Goal: Task Accomplishment & Management: Manage account settings

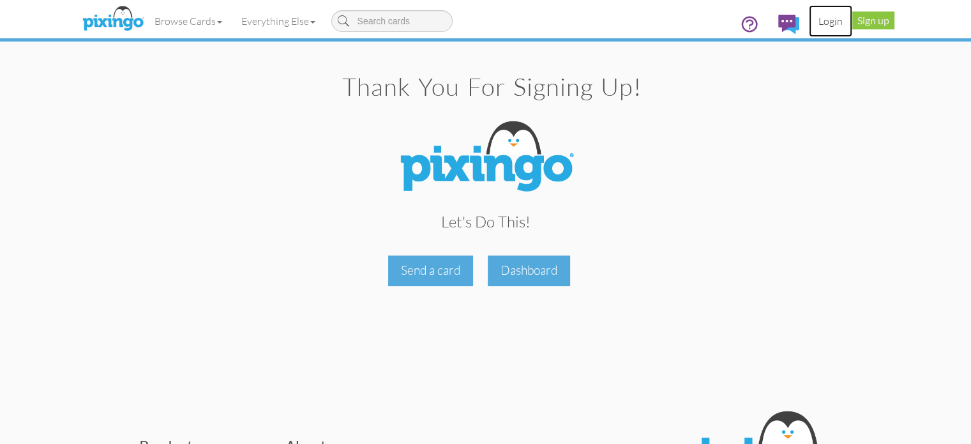
click at [853, 29] on link "Login" at bounding box center [830, 21] width 43 height 32
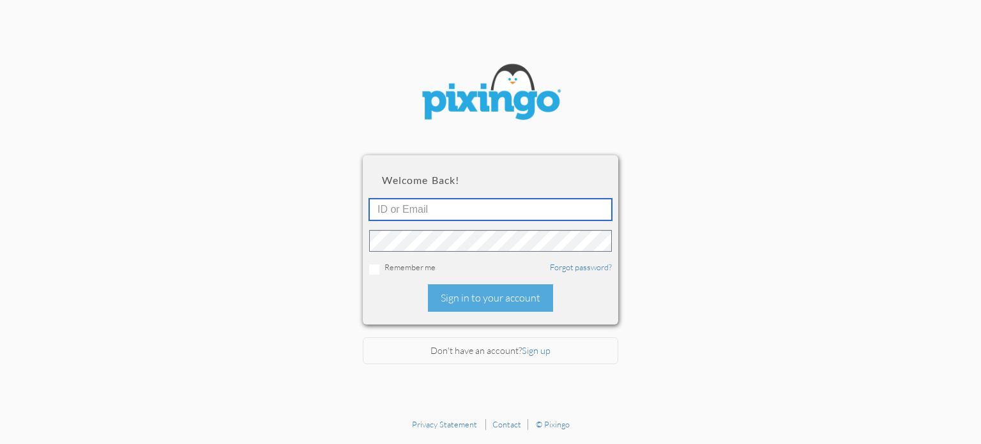
click at [486, 201] on input "text" at bounding box center [490, 210] width 243 height 22
type input "[EMAIL_ADDRESS][DOMAIN_NAME]"
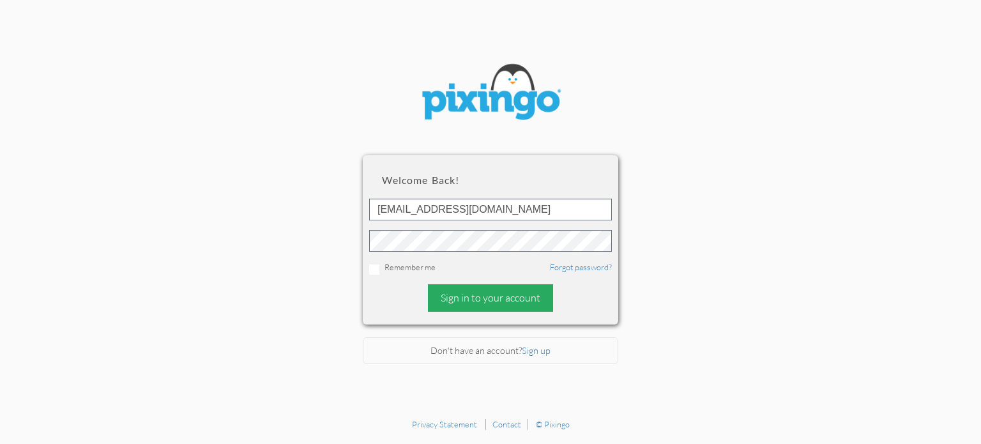
click at [498, 303] on div "Sign in to your account" at bounding box center [490, 297] width 125 height 27
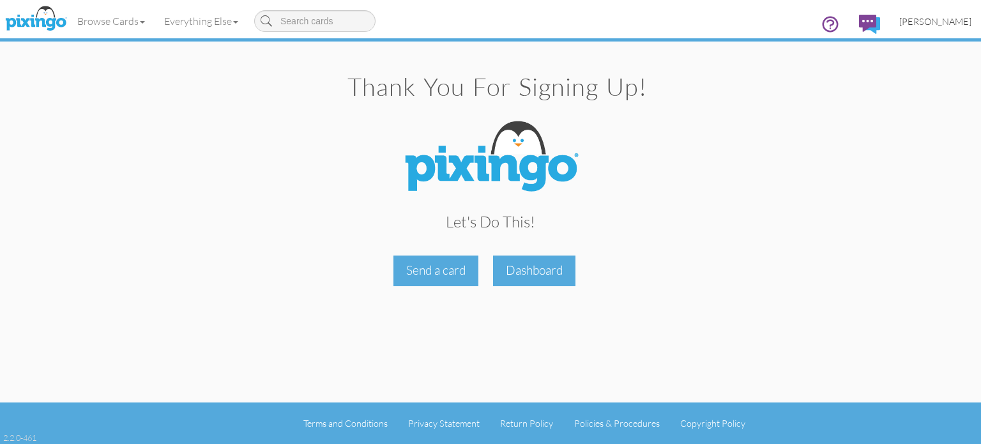
click at [955, 17] on span "[PERSON_NAME]" at bounding box center [935, 21] width 72 height 11
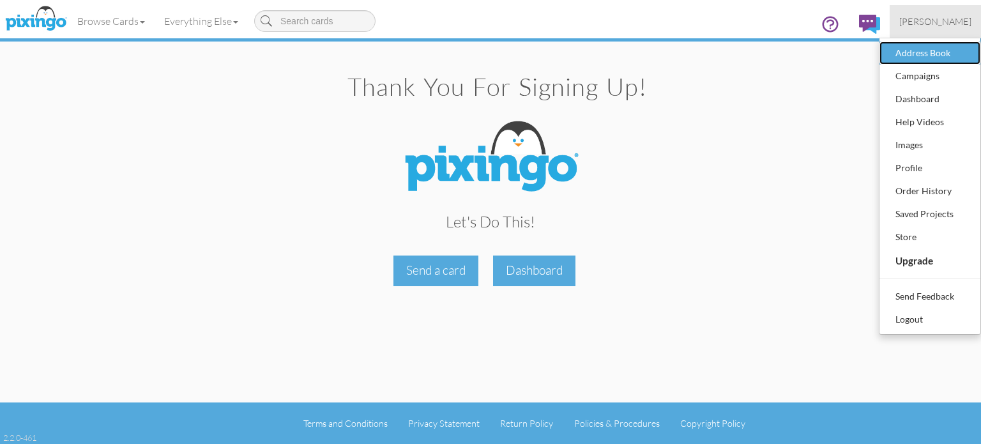
click at [915, 43] on div "Address Book" at bounding box center [929, 52] width 75 height 19
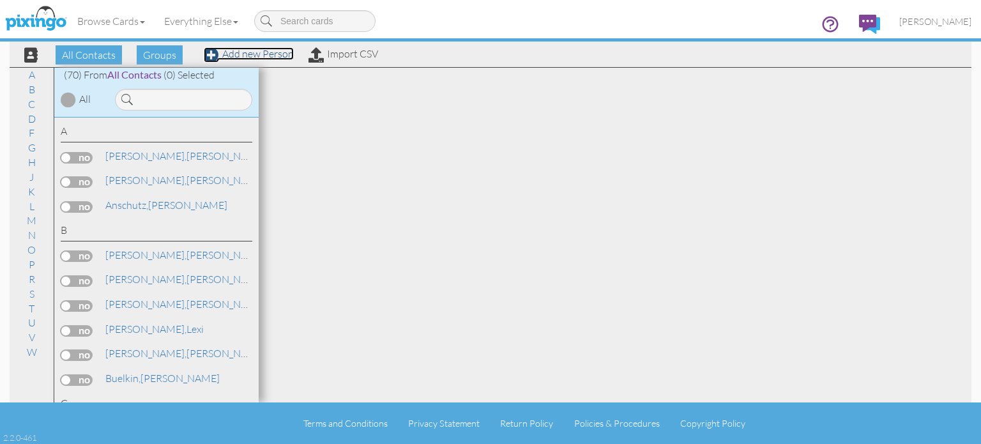
click at [271, 53] on link "Add new Person" at bounding box center [249, 53] width 90 height 13
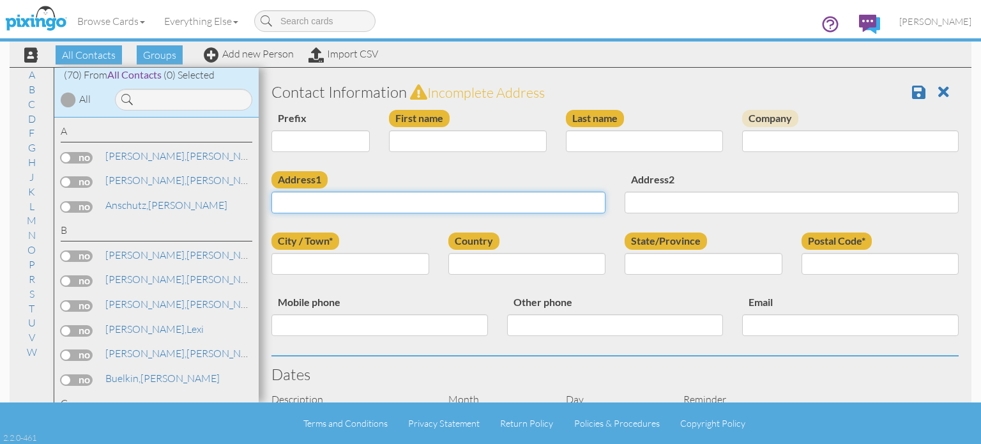
click at [419, 203] on input "Address1" at bounding box center [438, 203] width 334 height 22
paste input "5828 Appleview St SE Kentwood, MI 49508"
type input "5828 Appleview St SE Kentwood, MI 49508"
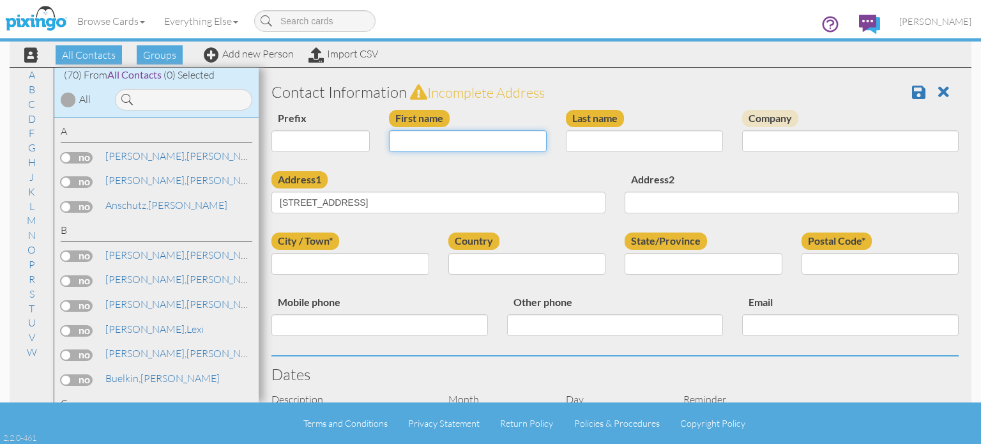
click at [414, 148] on input "First name" at bounding box center [468, 141] width 158 height 22
type input "[PERSON_NAME]"
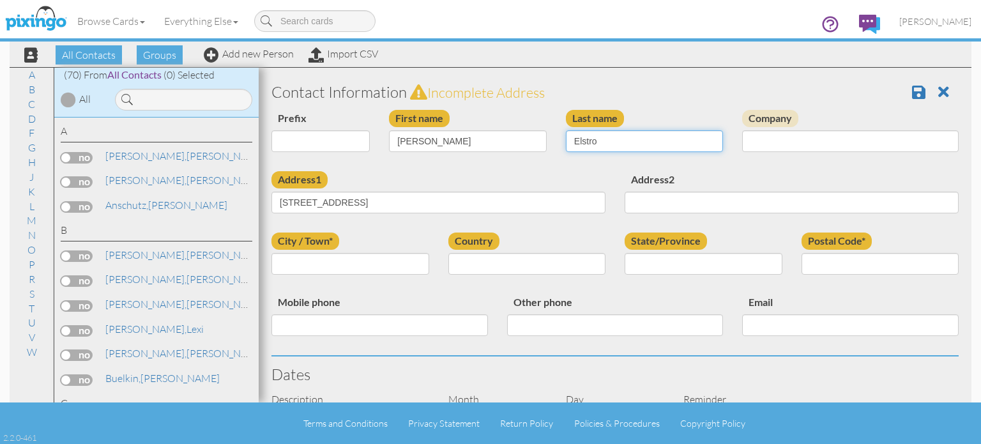
type input "Elstro"
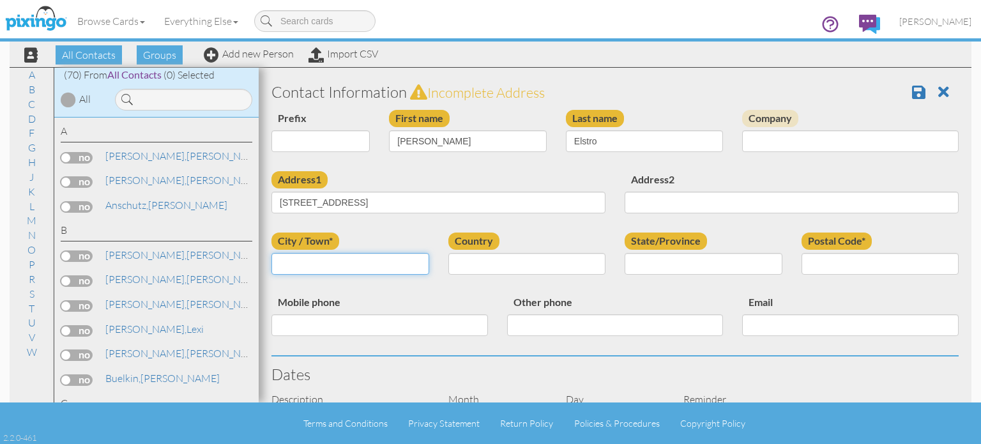
click at [370, 269] on input "City / Town*" at bounding box center [350, 264] width 158 height 22
type input "Kentwood"
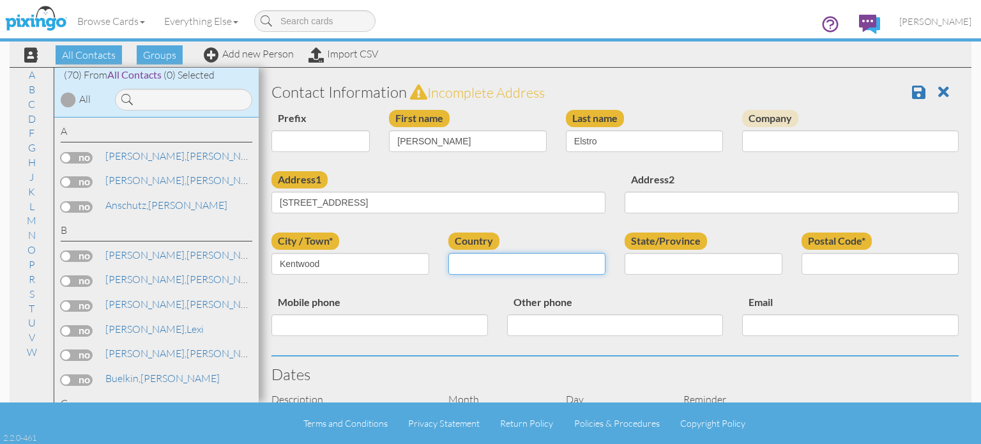
click at [547, 265] on select "United States -------------- Afghanistan Albania Algeria American Samoa Andorra…" at bounding box center [527, 264] width 158 height 22
select select "object:715"
click at [448, 253] on select "United States -------------- Afghanistan Albania Algeria American Samoa Andorra…" at bounding box center [527, 264] width 158 height 22
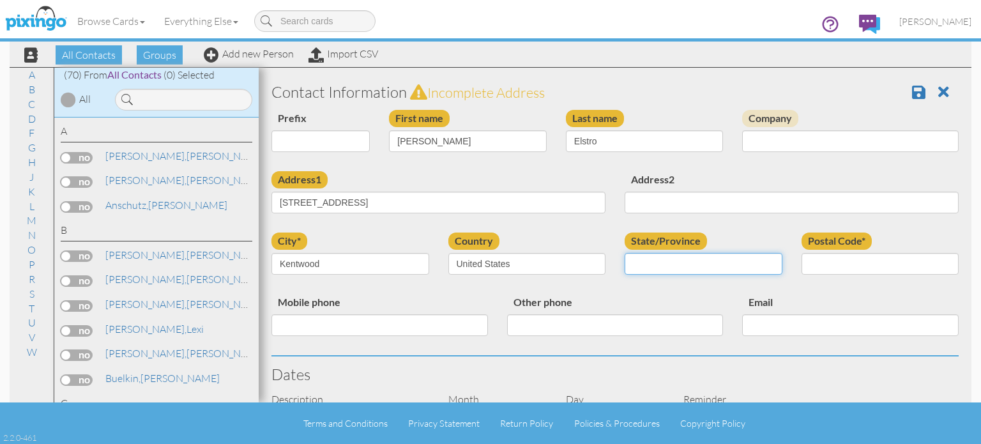
click at [650, 255] on select "AA (Military) AE (Military) Alabama Alaska American Samoa AP (Military) Arizona…" at bounding box center [704, 264] width 158 height 22
select select "object:989"
click at [625, 253] on select "AA (Military) AE (Military) Alabama Alaska American Samoa AP (Military) Arizona…" at bounding box center [704, 264] width 158 height 22
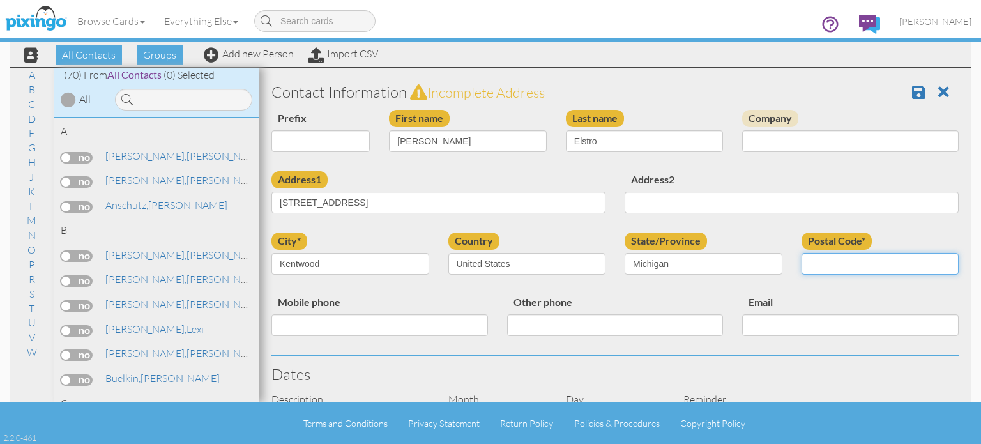
click at [822, 258] on input "Postal Code*" at bounding box center [881, 264] width 158 height 22
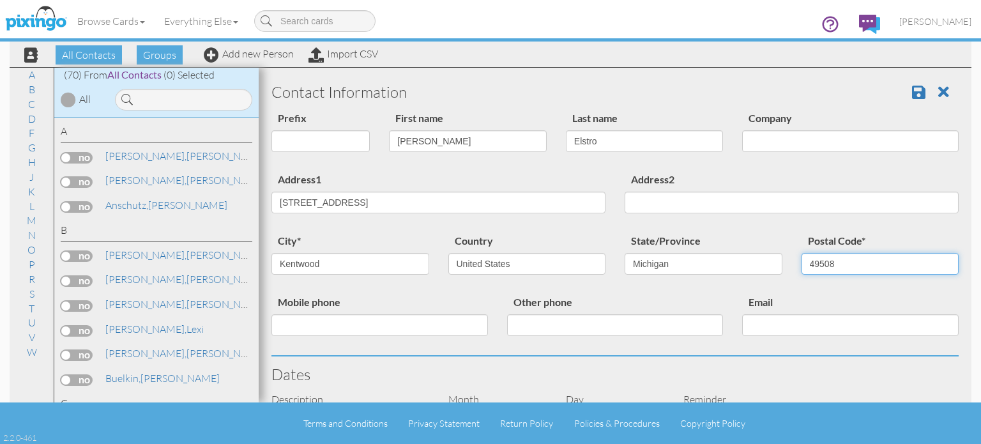
type input "49508"
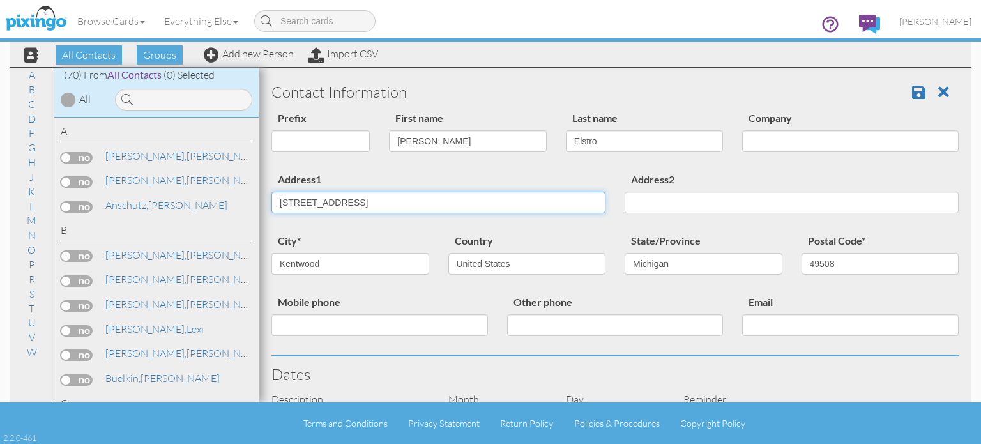
drag, startPoint x: 482, startPoint y: 206, endPoint x: 369, endPoint y: 197, distance: 112.8
click at [369, 197] on input "5828 Appleview St SE Kentwood, MI 49508" at bounding box center [438, 203] width 334 height 22
type input "[STREET_ADDRESS]"
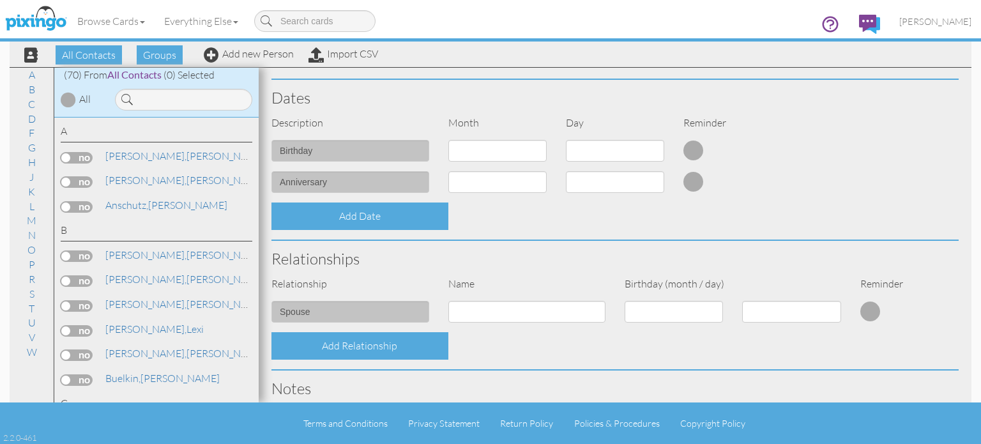
scroll to position [300, 0]
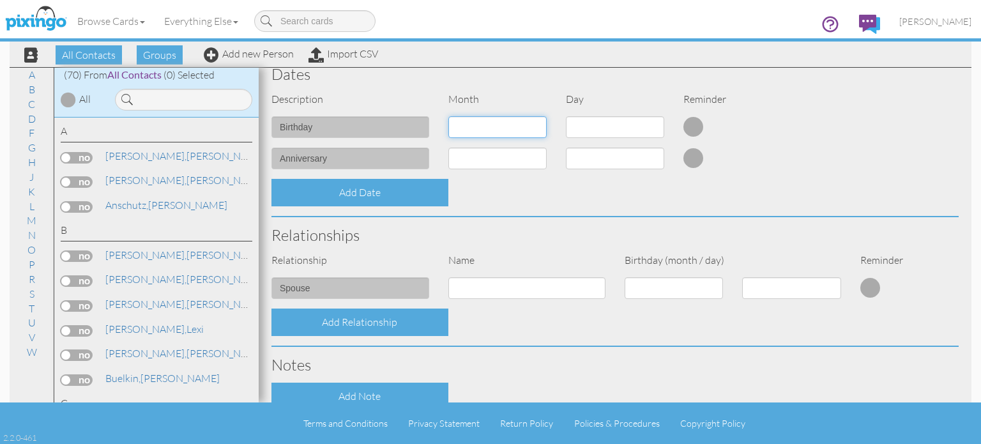
click at [519, 124] on select "1 - Jan 2 - Feb 3 - Mar 4 - Apr 5 - May 6 - Jun 7 - Jul 8 - Aug 9 - Sep 10 - Oc…" at bounding box center [497, 127] width 98 height 22
select select "object:706"
click at [448, 116] on select "1 - Jan 2 - Feb 3 - Mar 4 - Apr 5 - May 6 - Jun 7 - Jul 8 - Aug 9 - Sep 10 - Oc…" at bounding box center [497, 127] width 98 height 22
click at [627, 131] on select "1 2 3 4 5 6 7 8 9 10 11 12 13 14 15 16 17 18 19 20 21 22 23 24 25 26 27 28 29 30" at bounding box center [615, 127] width 98 height 22
select select "number:3"
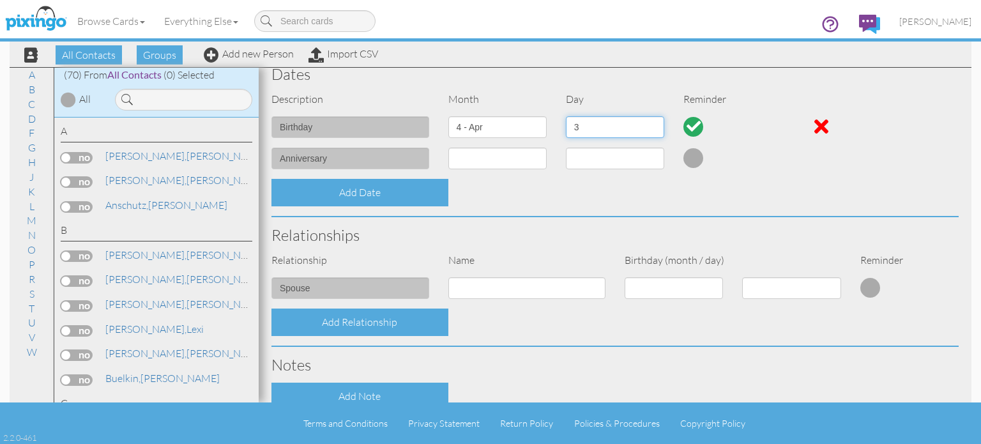
click at [566, 116] on select "1 2 3 4 5 6 7 8 9 10 11 12 13 14 15 16 17 18 19 20 21 22 23 24 25 26 27 28 29 30" at bounding box center [615, 127] width 98 height 22
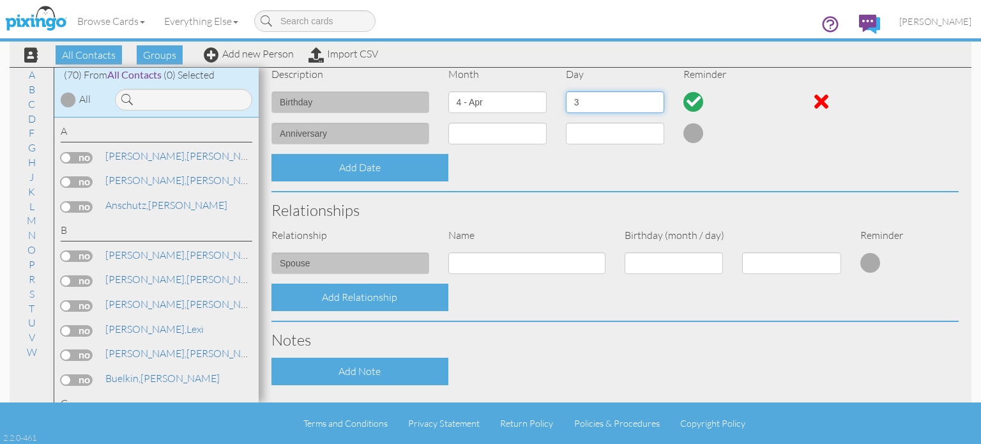
scroll to position [326, 0]
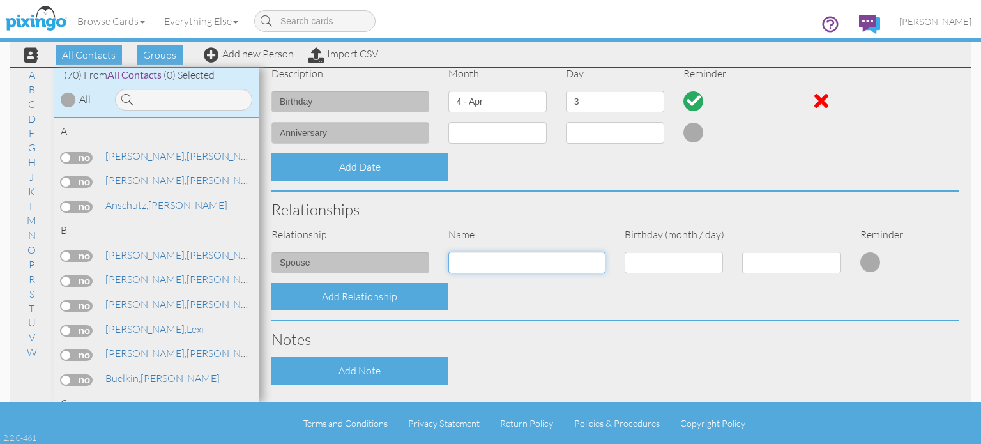
click at [482, 268] on input at bounding box center [527, 263] width 158 height 22
type input "Derek"
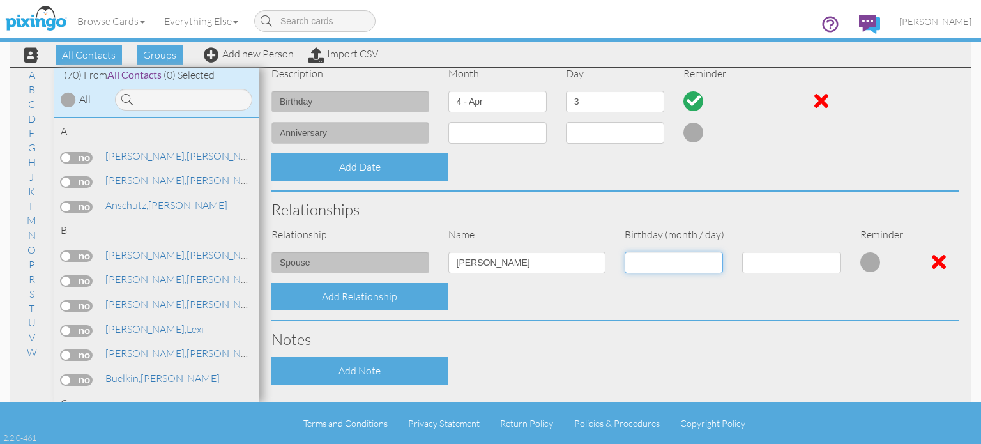
click at [653, 257] on select "1 - Jan 2 - Feb 3 - Mar 4 - Apr 5 - May 6 - Jun 7 - Jul 8 - Aug 9 - Sep 10 - Oc…" at bounding box center [674, 263] width 98 height 22
select select "object:711"
click at [625, 252] on select "1 - Jan 2 - Feb 3 - Mar 4 - Apr 5 - May 6 - Jun 7 - Jul 8 - Aug 9 - Sep 10 - Oc…" at bounding box center [674, 263] width 98 height 22
click at [775, 267] on select "1 2 3 4 5 6 7 8 9 10 11 12 13 14 15 16 17 18 19 20 21 22 23 24 25 26 27 28 29 30" at bounding box center [791, 263] width 98 height 22
select select "number:11"
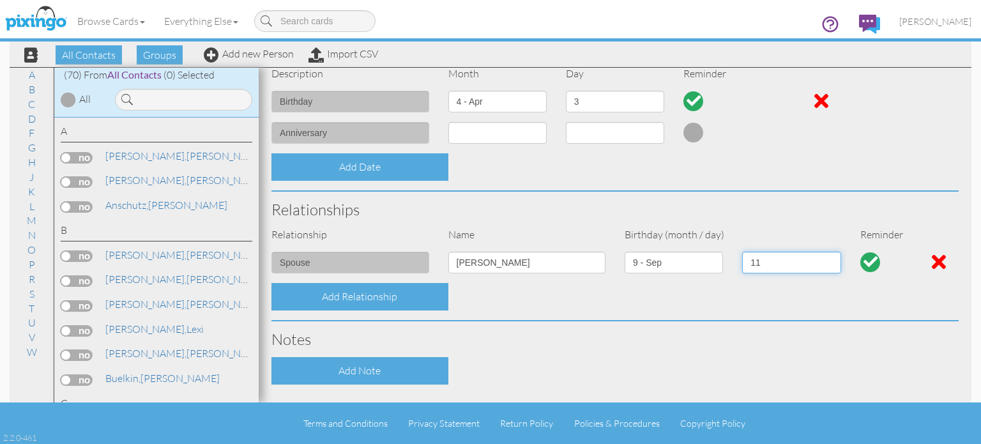
click at [742, 252] on select "1 2 3 4 5 6 7 8 9 10 11 12 13 14 15 16 17 18 19 20 21 22 23 24 25 26 27 28 29 30" at bounding box center [791, 263] width 98 height 22
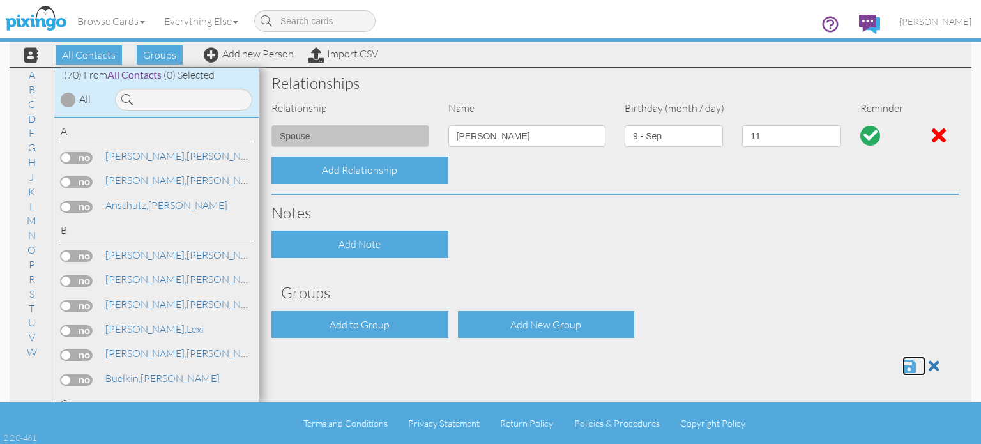
click at [902, 367] on span at bounding box center [908, 365] width 13 height 15
